Goal: Information Seeking & Learning: Learn about a topic

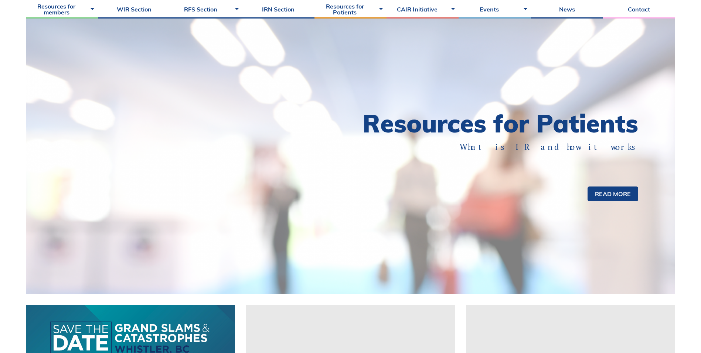
scroll to position [111, 0]
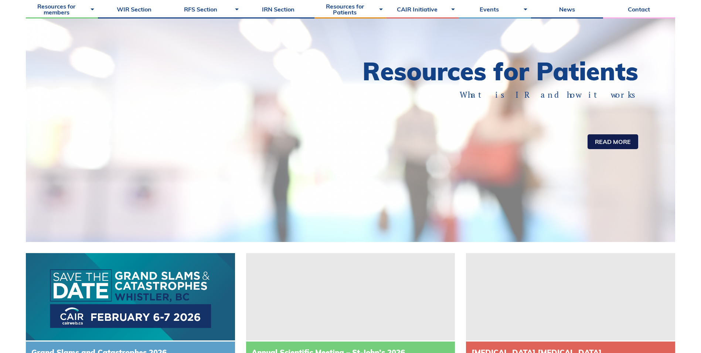
click at [613, 140] on link "Read more" at bounding box center [613, 141] width 51 height 15
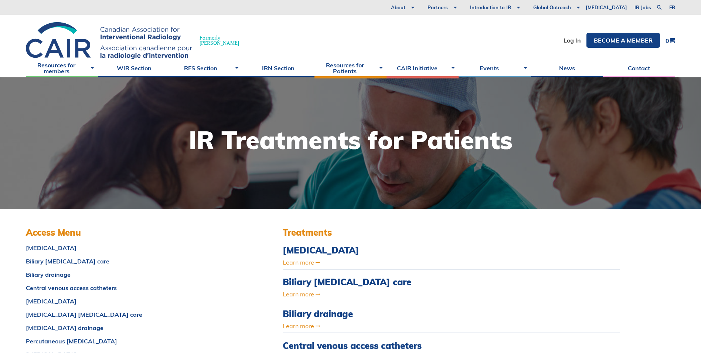
scroll to position [74, 0]
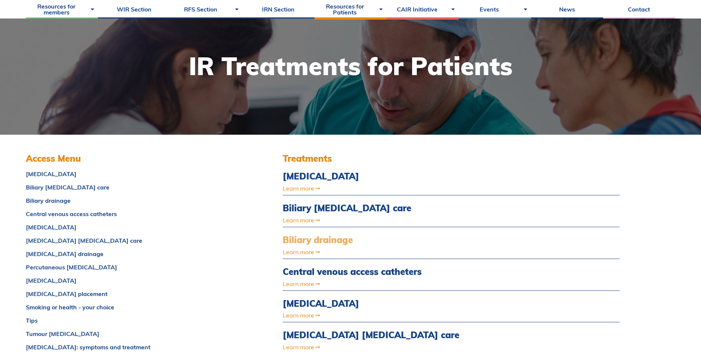
click at [342, 239] on link "Biliary drainage" at bounding box center [401, 239] width 236 height 11
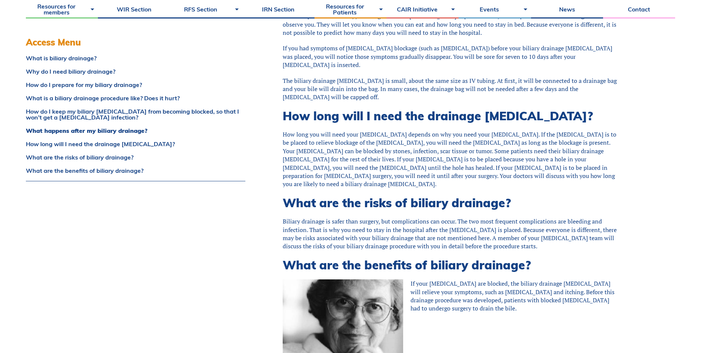
scroll to position [924, 0]
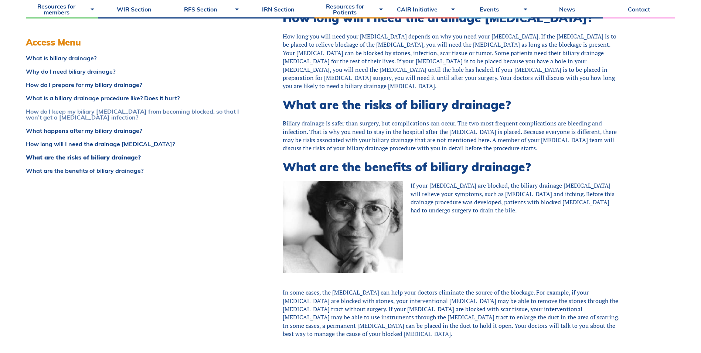
click at [190, 112] on link "How do I keep my biliary [MEDICAL_DATA] from becoming blocked, so that I won’t …" at bounding box center [136, 114] width 220 height 12
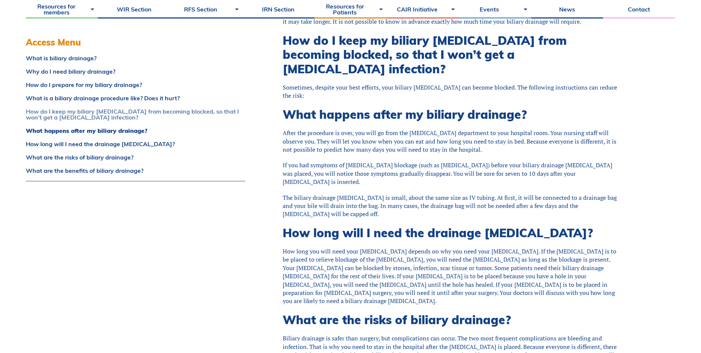
scroll to position [706, 0]
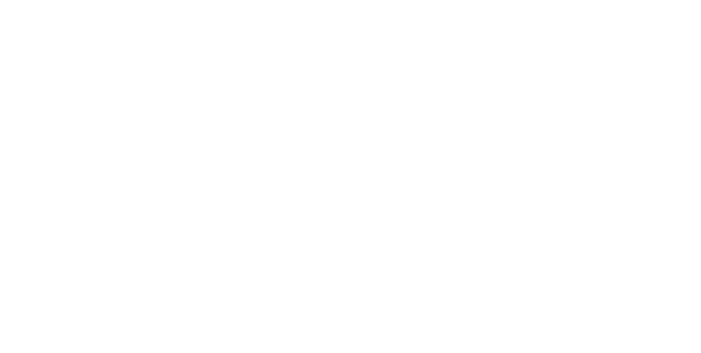
scroll to position [74, 0]
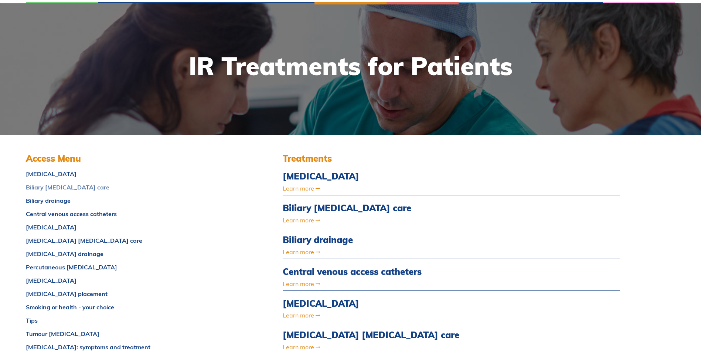
click at [76, 187] on link "Biliary catheter care" at bounding box center [136, 187] width 220 height 6
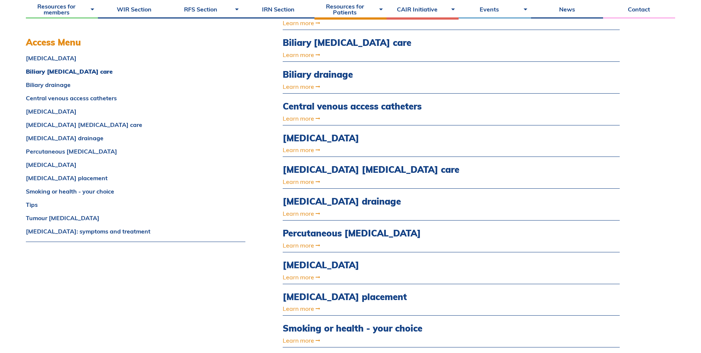
scroll to position [240, 0]
click at [81, 139] on link "Nephrostomy drainage" at bounding box center [136, 138] width 220 height 6
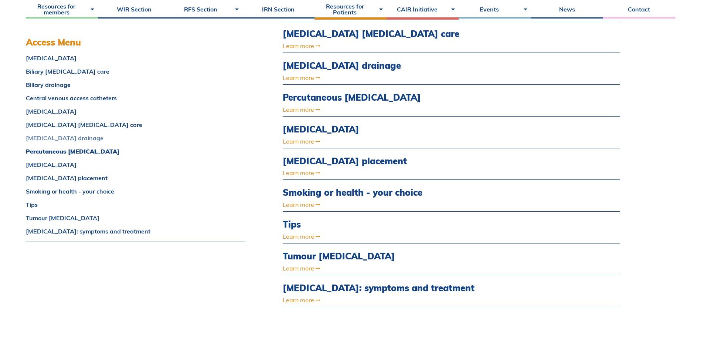
scroll to position [398, 0]
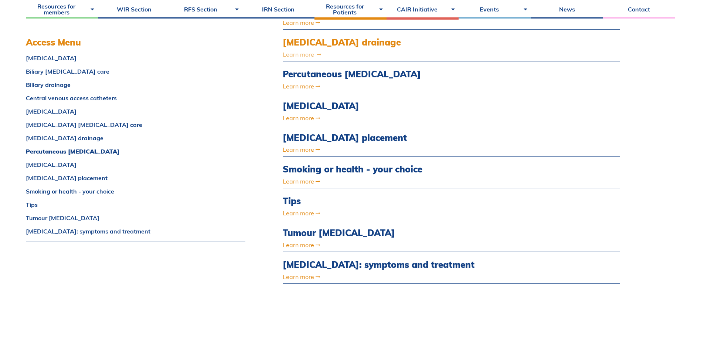
click at [291, 55] on link "Learn more" at bounding box center [401, 54] width 236 height 6
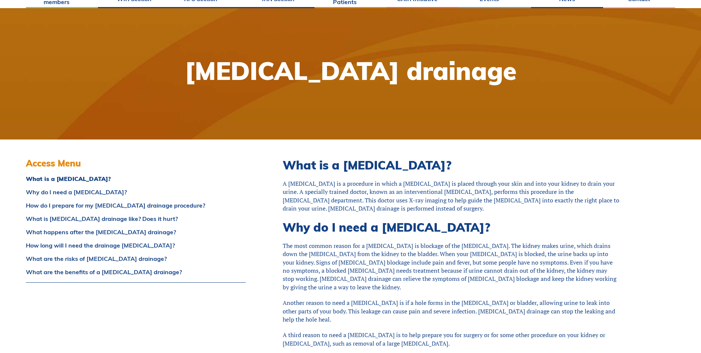
scroll to position [185, 0]
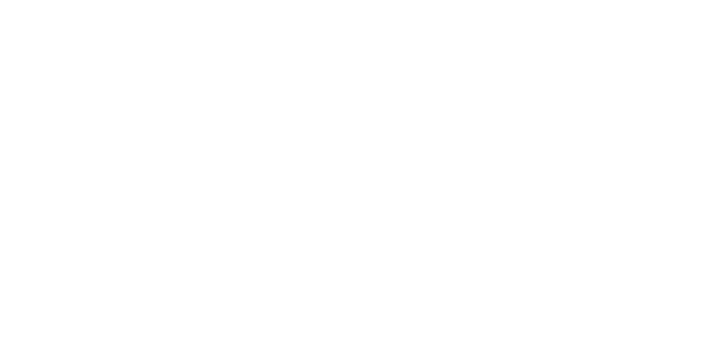
scroll to position [398, 0]
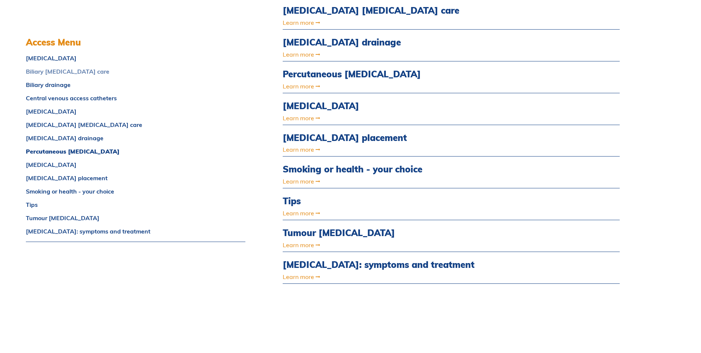
click at [58, 70] on link "Biliary [MEDICAL_DATA] care" at bounding box center [136, 71] width 220 height 6
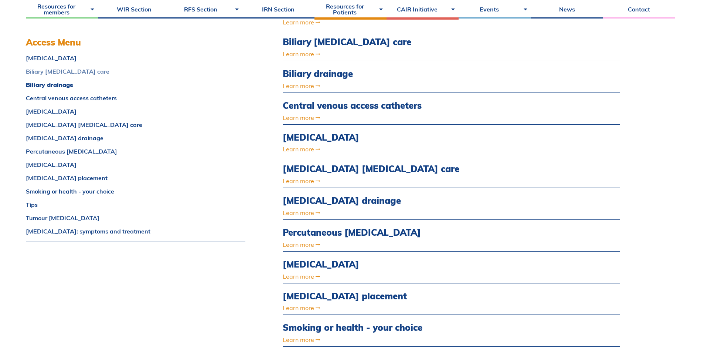
scroll to position [240, 0]
click at [81, 192] on link "Smoking or health - your choice" at bounding box center [136, 191] width 220 height 6
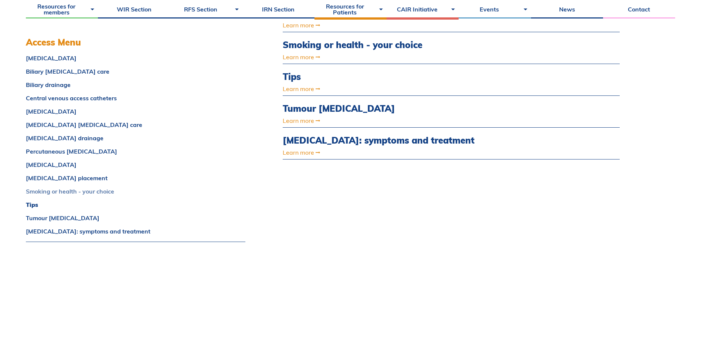
scroll to position [525, 0]
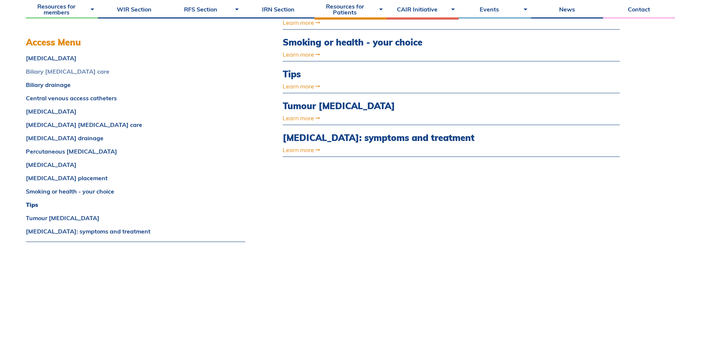
click at [49, 69] on link "Biliary catheter care" at bounding box center [136, 71] width 220 height 6
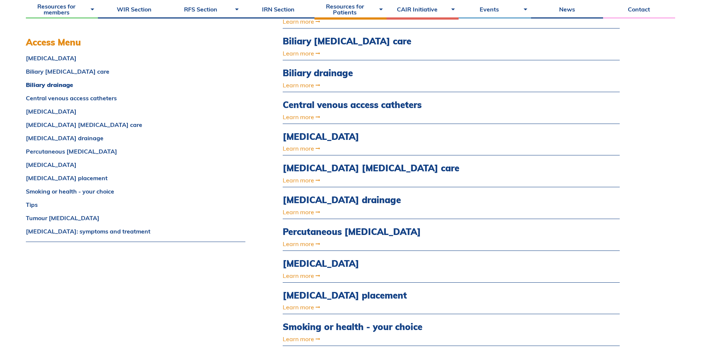
scroll to position [240, 0]
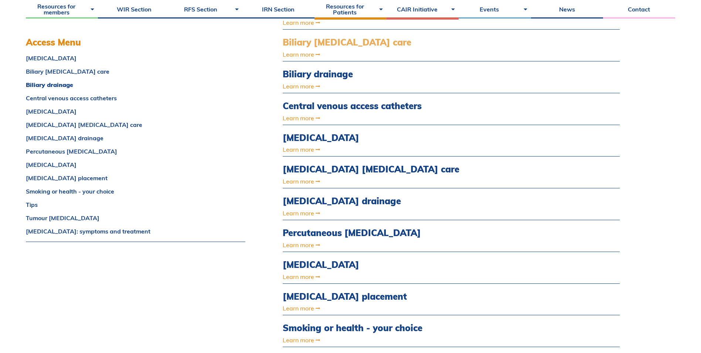
click at [335, 42] on link "Biliary catheter care" at bounding box center [401, 42] width 236 height 11
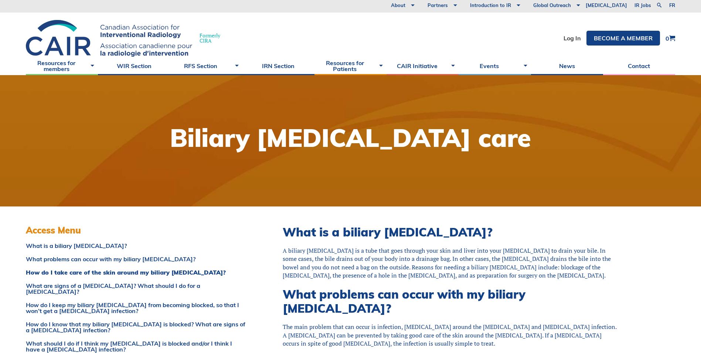
scroll to position [111, 0]
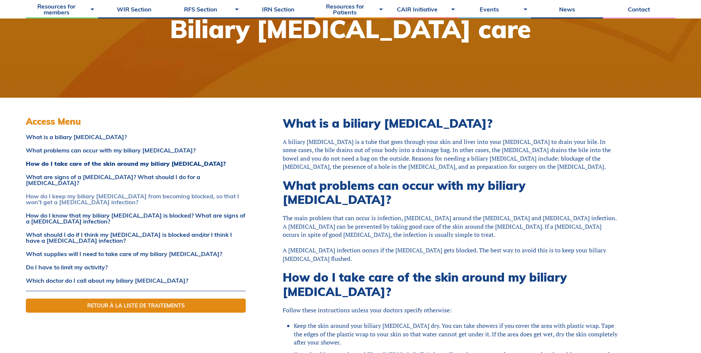
click at [166, 193] on link "How do I keep my biliary catheter from becoming blocked, so that I won’t get a …" at bounding box center [136, 199] width 220 height 12
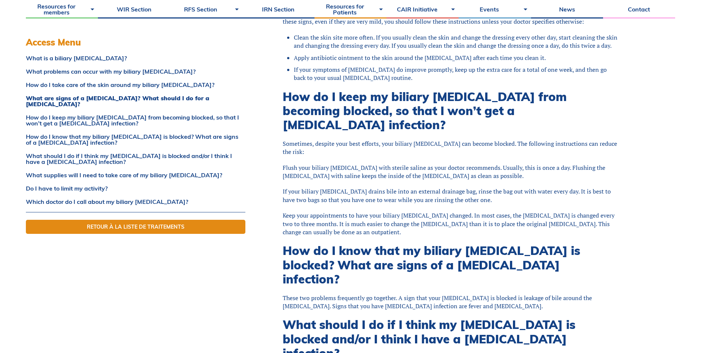
scroll to position [562, 0]
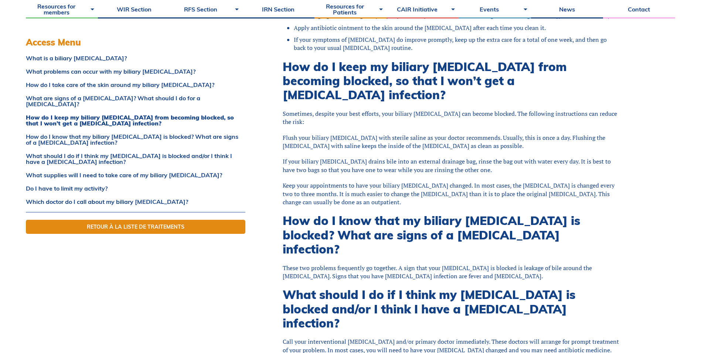
drag, startPoint x: 524, startPoint y: 153, endPoint x: 519, endPoint y: 154, distance: 5.3
click at [522, 181] on div "Keep your appointments to have your biliary catheter changed. In most cases, th…" at bounding box center [451, 193] width 337 height 25
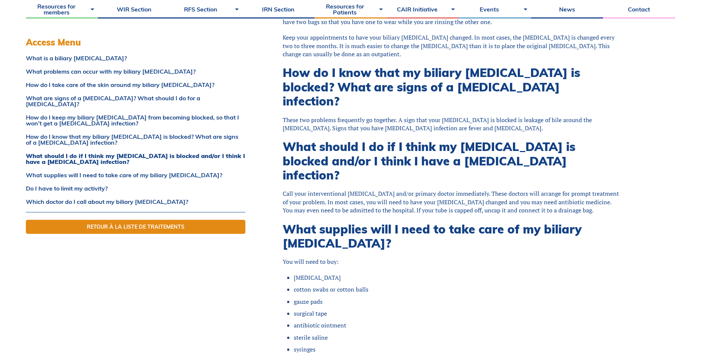
scroll to position [783, 0]
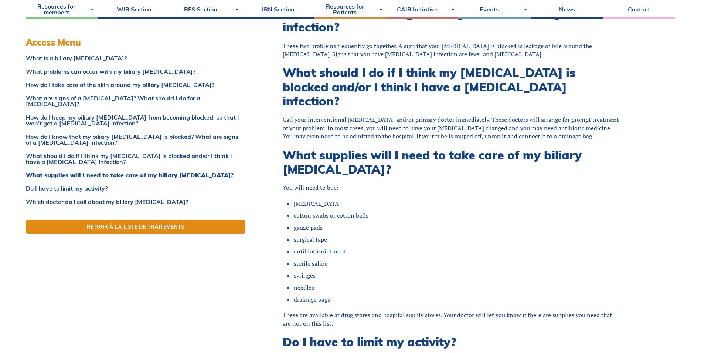
click at [487, 235] on li "surgical tape" at bounding box center [457, 239] width 326 height 8
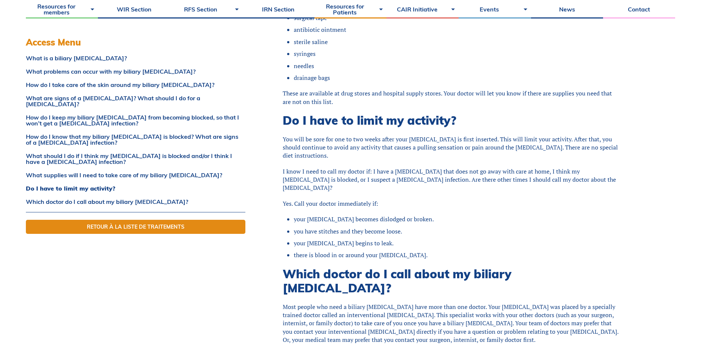
scroll to position [1005, 0]
click at [154, 199] on link "Which doctor do I call about my biliary catheter?" at bounding box center [136, 202] width 220 height 6
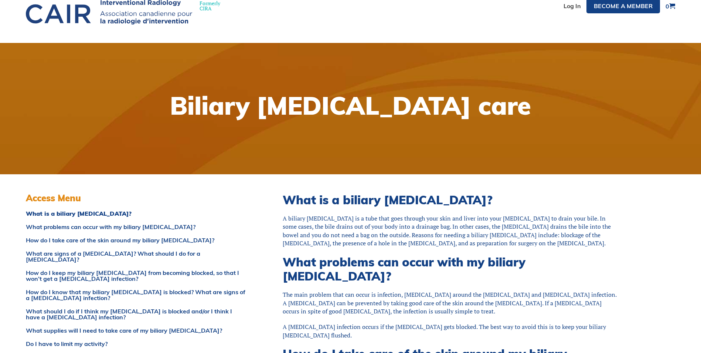
scroll to position [0, 0]
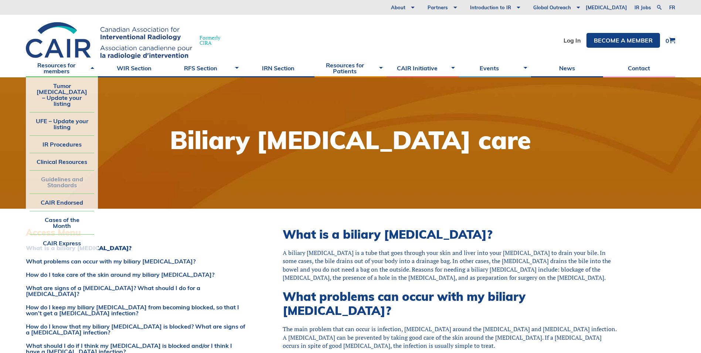
click at [67, 170] on link "Guidelines and Standards" at bounding box center [62, 181] width 65 height 23
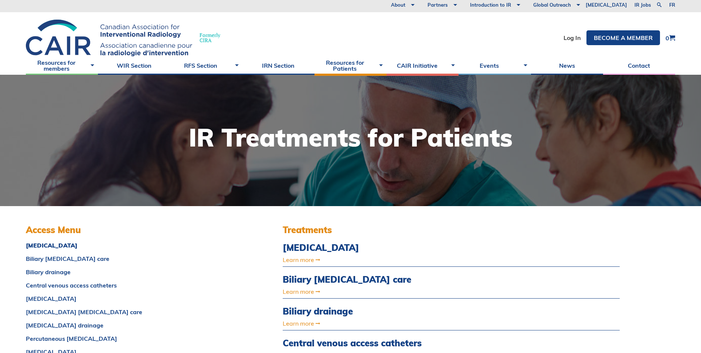
scroll to position [1, 0]
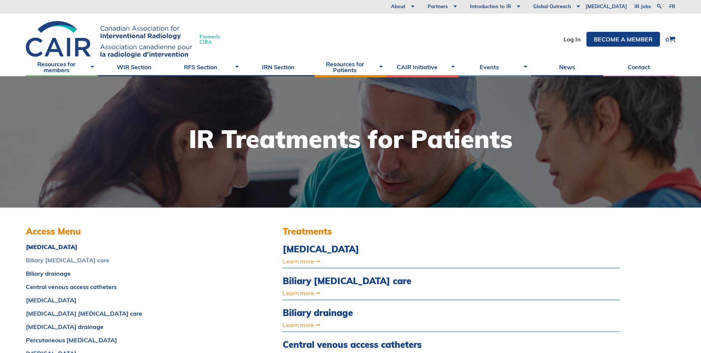
click at [67, 261] on link "Biliary catheter care" at bounding box center [136, 260] width 220 height 6
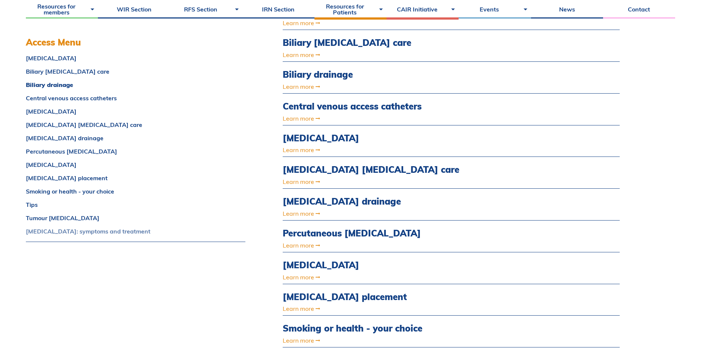
scroll to position [240, 0]
click at [348, 41] on link "Biliary [MEDICAL_DATA] care" at bounding box center [401, 42] width 236 height 11
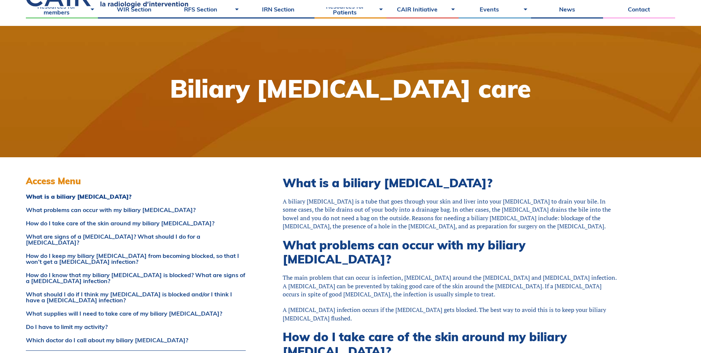
scroll to position [111, 0]
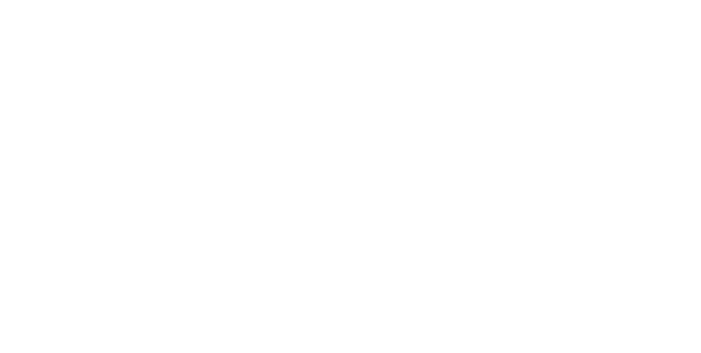
scroll to position [240, 0]
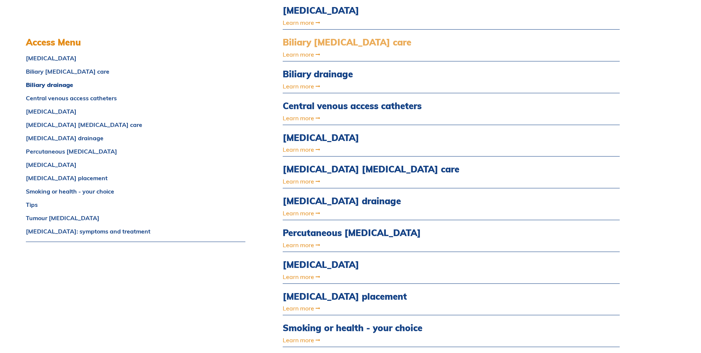
click at [325, 39] on link "Biliary [MEDICAL_DATA] care" at bounding box center [401, 42] width 236 height 11
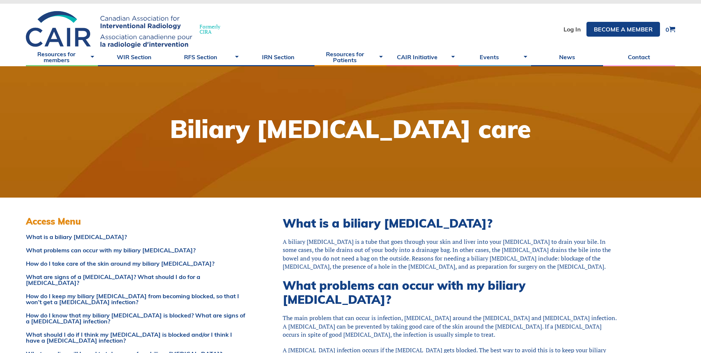
scroll to position [111, 0]
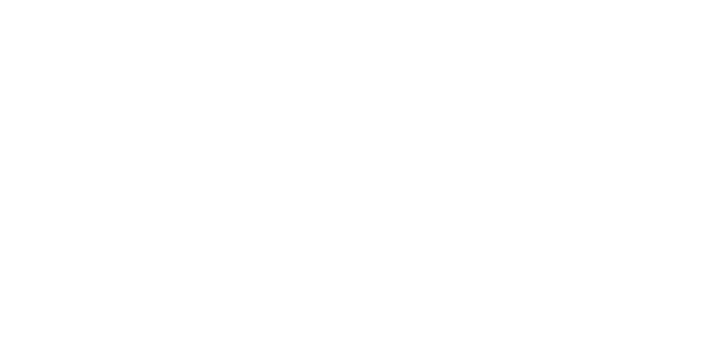
scroll to position [240, 0]
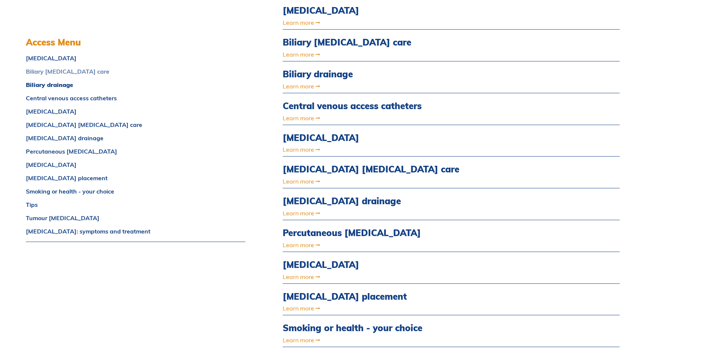
click at [59, 72] on link "Biliary [MEDICAL_DATA] care" at bounding box center [136, 71] width 220 height 6
click at [356, 43] on link "Biliary [MEDICAL_DATA] care" at bounding box center [401, 42] width 236 height 11
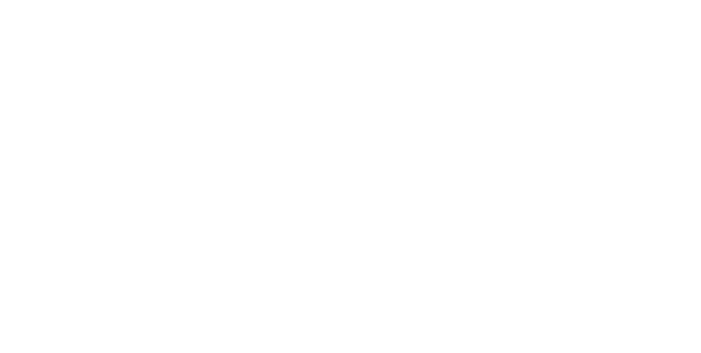
scroll to position [240, 0]
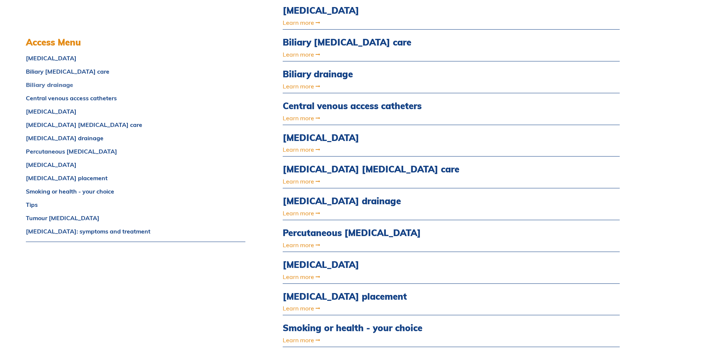
click at [65, 84] on link "Biliary drainage" at bounding box center [136, 85] width 220 height 6
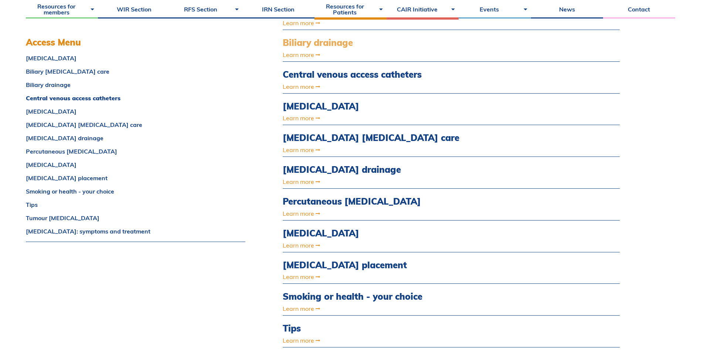
scroll to position [271, 0]
click at [298, 56] on link "Learn more" at bounding box center [401, 54] width 236 height 6
